Goal: Task Accomplishment & Management: Use online tool/utility

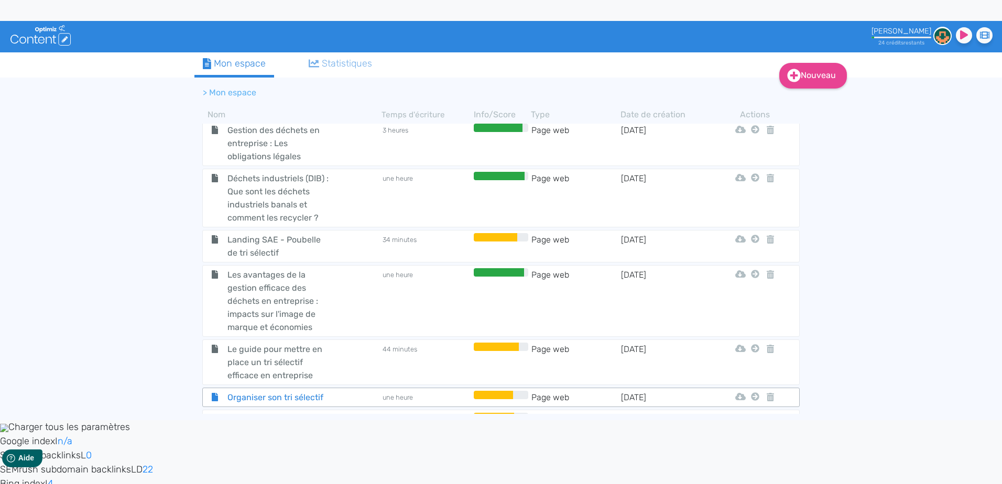
scroll to position [419, 0]
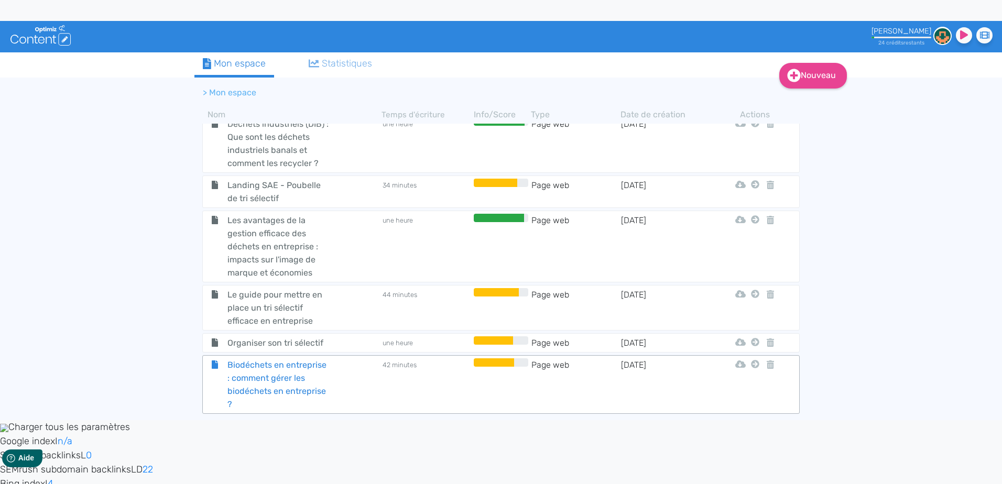
click at [335, 373] on span "Biodéchets en entreprise : comment gérer les biodéchets en entreprise ?" at bounding box center [279, 384] width 118 height 52
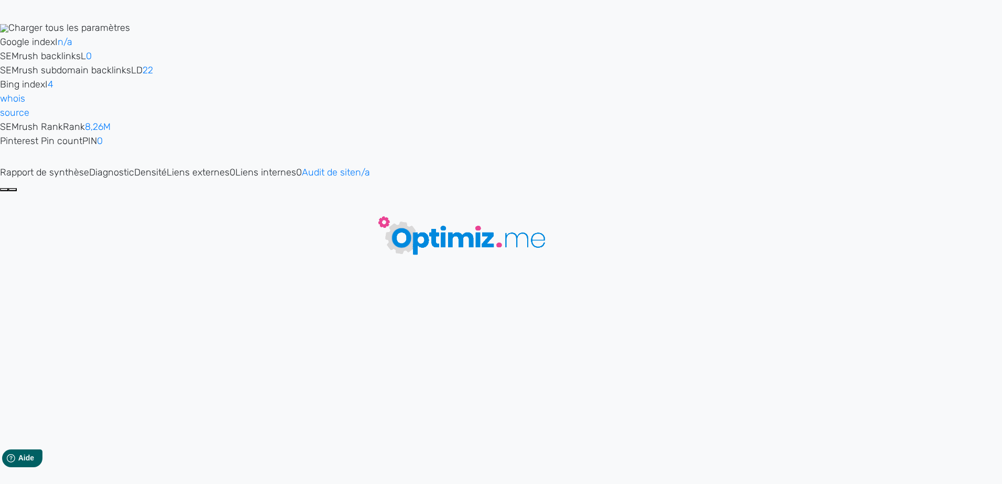
type input "Biodéchets en entreprise : comment gérer les biodéchets en entreprise ?"
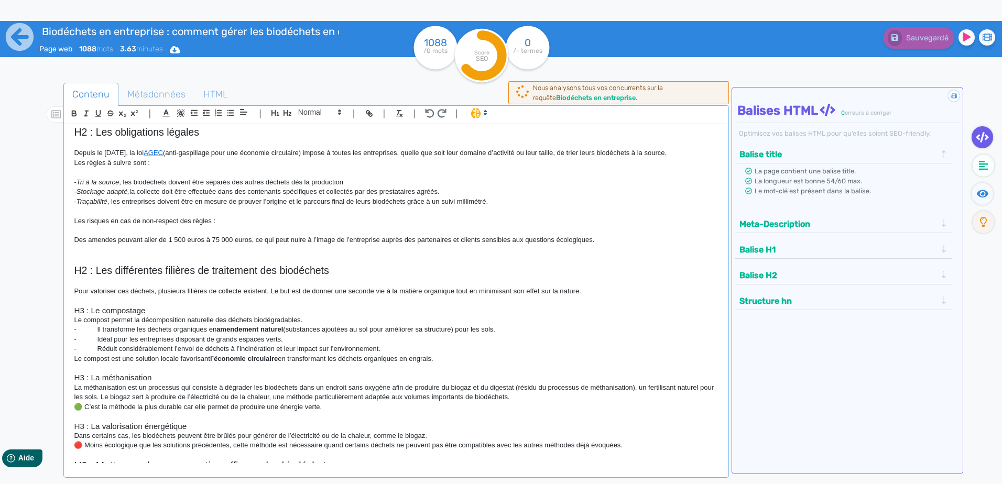
scroll to position [210, 0]
